Goal: Entertainment & Leisure: Consume media (video, audio)

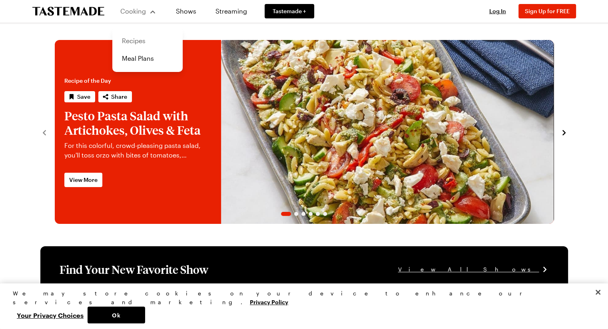
click at [139, 38] on link "Recipes" at bounding box center [147, 41] width 61 height 18
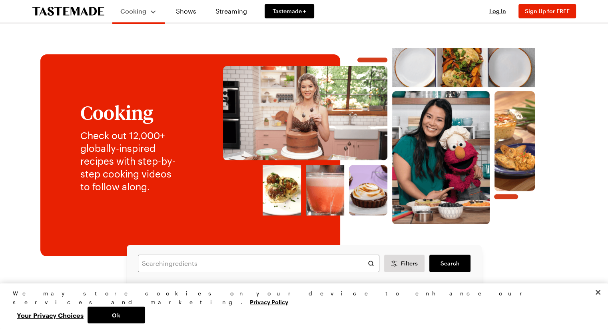
click at [145, 312] on button "Ok" at bounding box center [117, 315] width 58 height 17
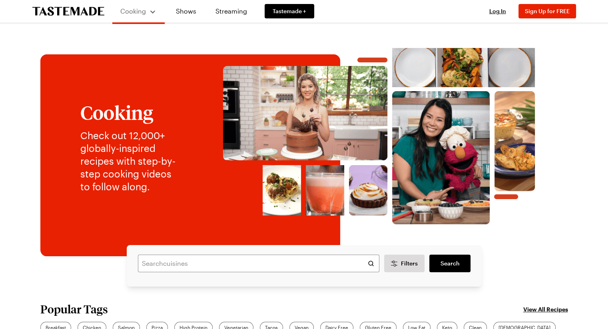
click at [531, 251] on div "Search cuisines Filters Search Search" at bounding box center [304, 266] width 528 height 42
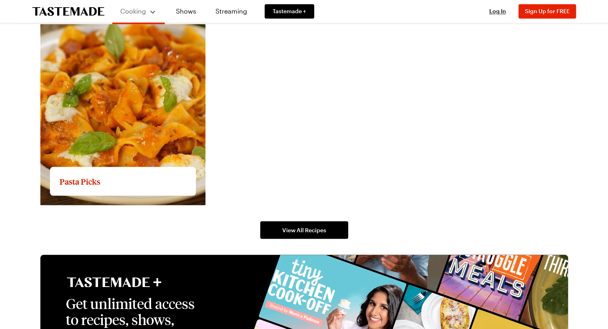
scroll to position [1503, 0]
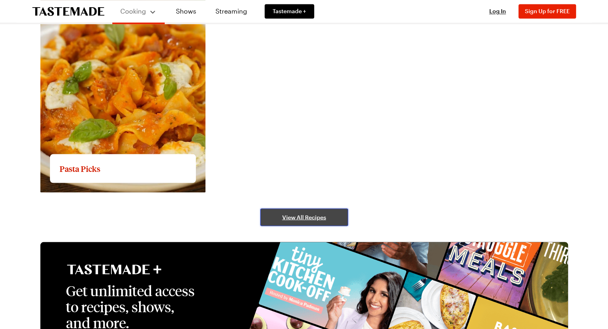
click at [286, 215] on span "View All Recipes" at bounding box center [304, 217] width 44 height 8
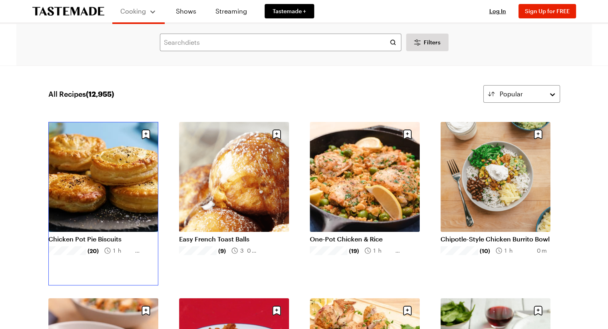
click at [112, 235] on link "Chicken Pot Pie Biscuits" at bounding box center [103, 239] width 110 height 8
click at [107, 235] on link "Chicken Pot Pie Biscuits" at bounding box center [103, 239] width 110 height 8
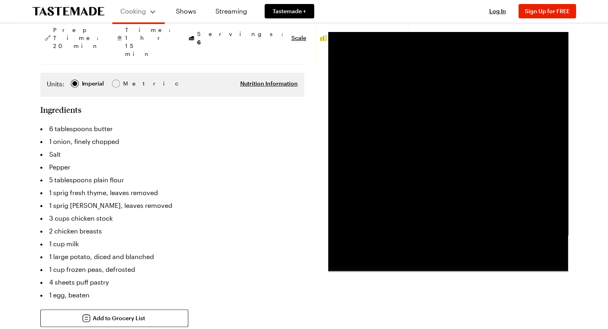
scroll to position [144, 0]
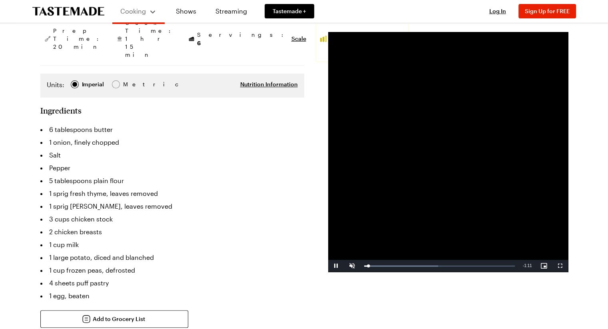
click at [433, 163] on video "Video Player" at bounding box center [448, 152] width 240 height 240
click at [330, 266] on span "Video Player" at bounding box center [336, 266] width 16 height 0
click at [333, 266] on span "Video Player" at bounding box center [336, 266] width 16 height 0
click at [334, 266] on span "Video Player" at bounding box center [336, 266] width 16 height 0
click at [495, 263] on div "Loaded : 57.25% 1:03 0:05" at bounding box center [439, 266] width 159 height 12
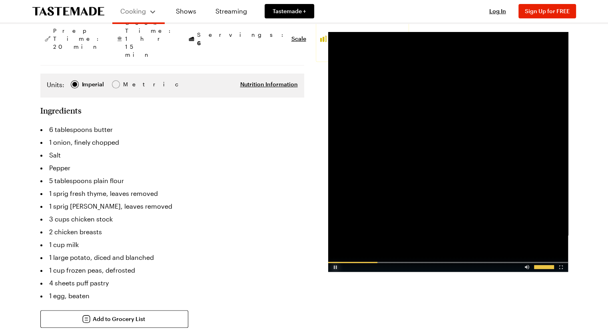
click at [334, 269] on div "Video Player" at bounding box center [335, 265] width 14 height 8
